Goal: Transaction & Acquisition: Purchase product/service

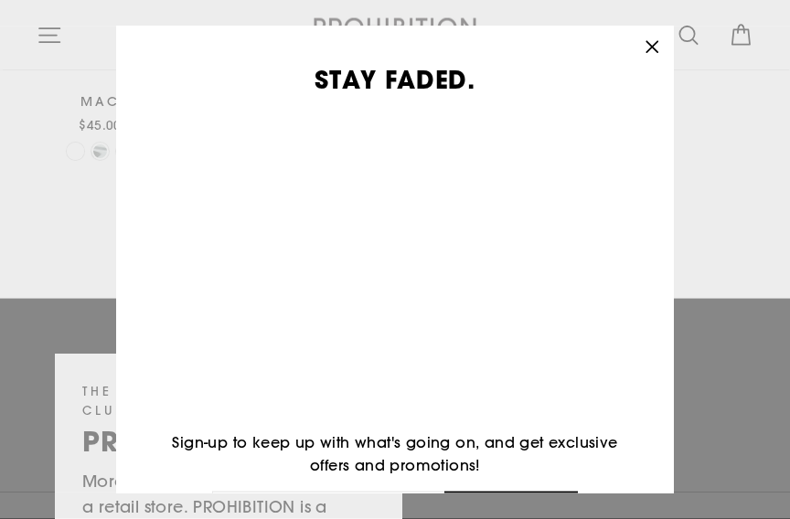
scroll to position [2717, 0]
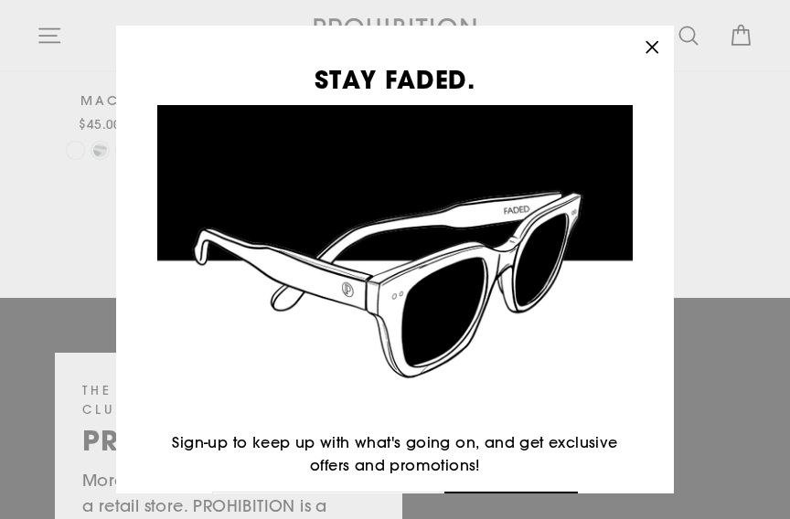
click at [645, 60] on icon "button" at bounding box center [652, 48] width 26 height 26
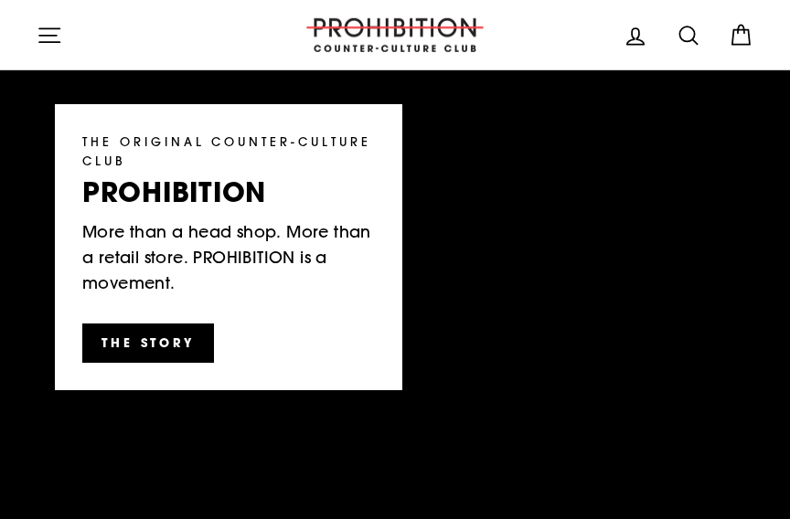
scroll to position [2907, 0]
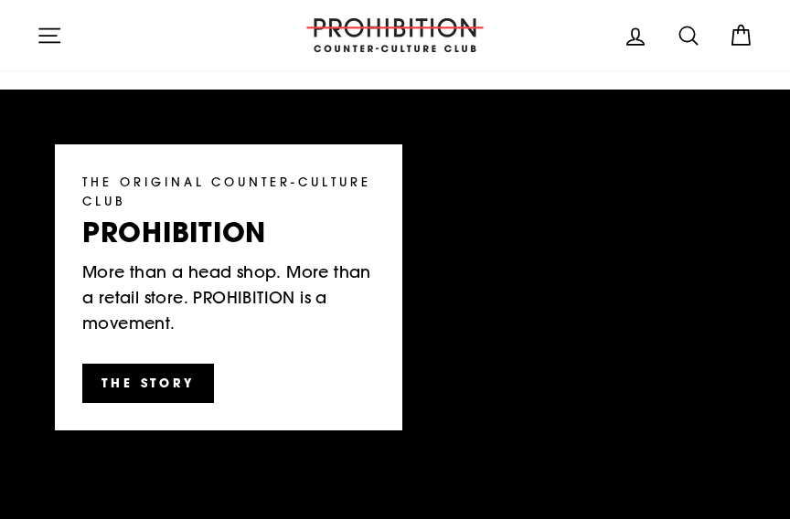
click at [52, 62] on header "Site navigation PROHIBITION COUNTER-CULTURE CLUB Log in Search Cart Search" at bounding box center [395, 35] width 790 height 70
click at [53, 38] on icon "button" at bounding box center [50, 36] width 26 height 26
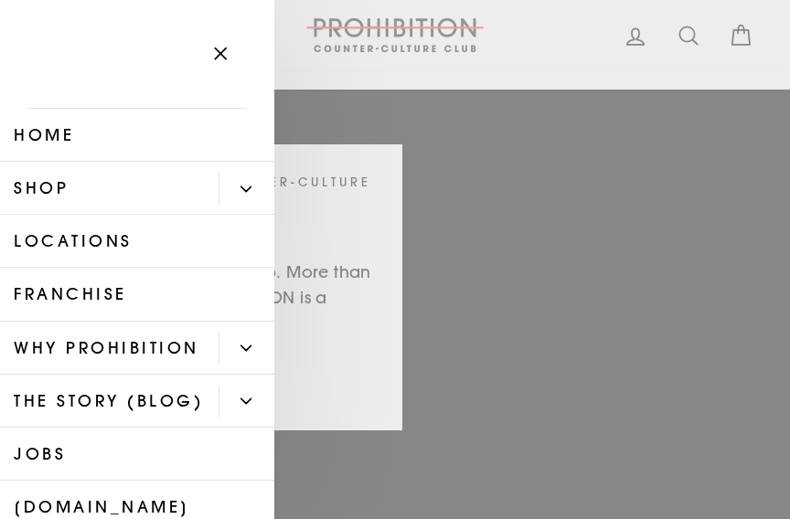
click at [74, 187] on link "Shop" at bounding box center [109, 188] width 219 height 53
click at [43, 184] on link "Shop" at bounding box center [109, 188] width 219 height 53
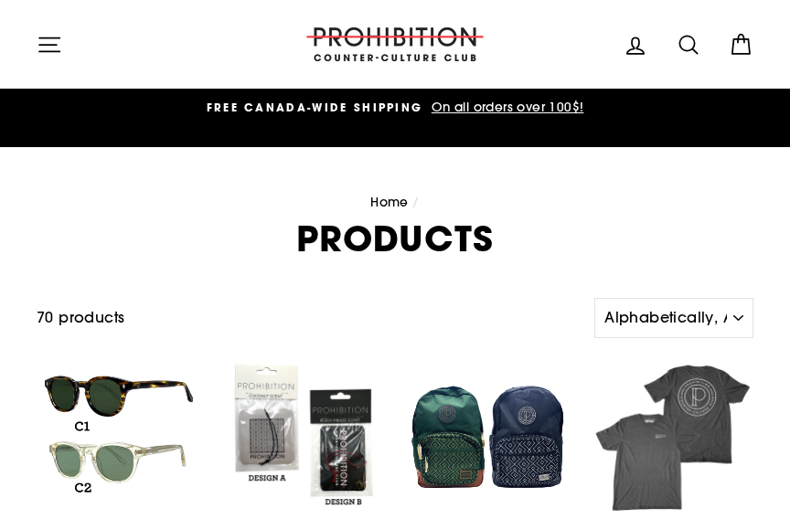
click at [45, 37] on icon "button" at bounding box center [50, 45] width 26 height 26
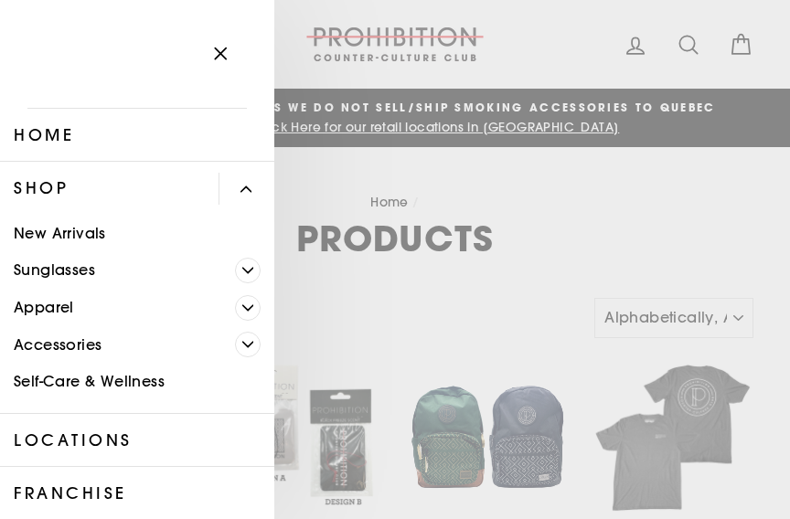
click at [49, 389] on link "Self-Care & Wellness" at bounding box center [137, 382] width 274 height 37
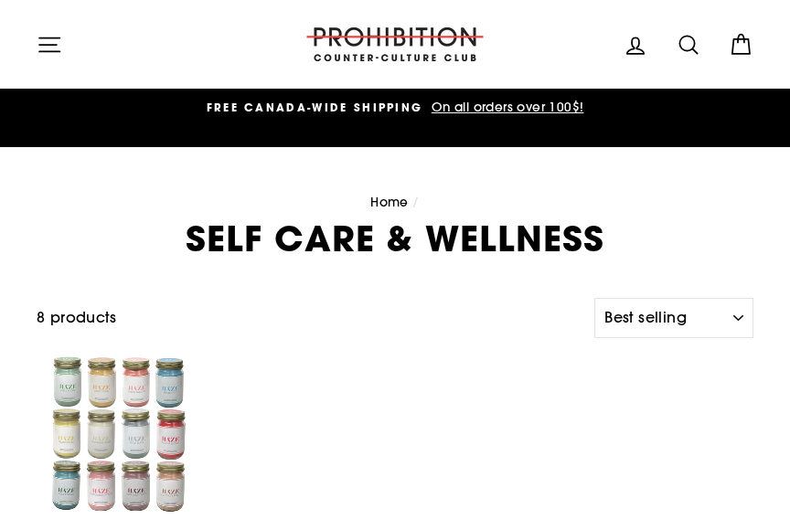
select select "best-selling"
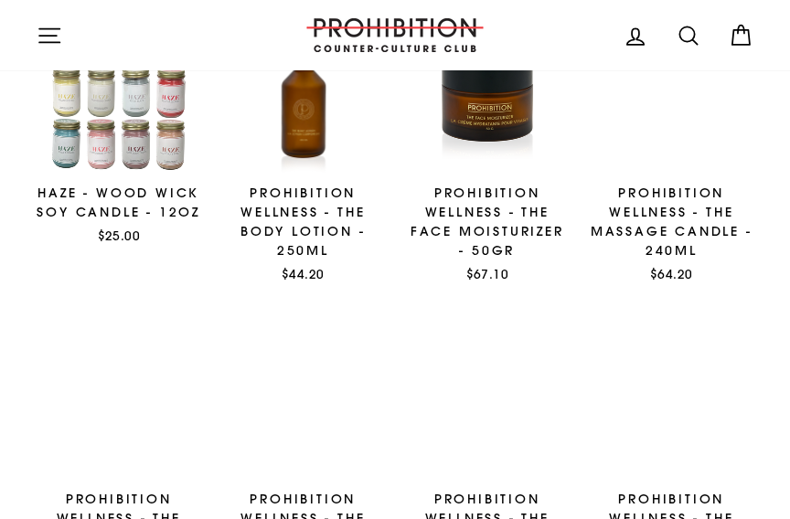
scroll to position [320, 0]
